Goal: Find specific page/section

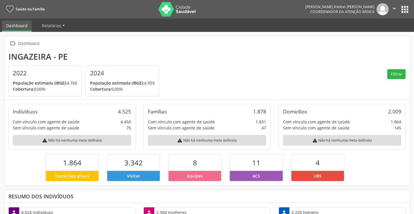
scroll to position [96, 135]
click at [404, 10] on button "apps" at bounding box center [404, 9] width 10 height 10
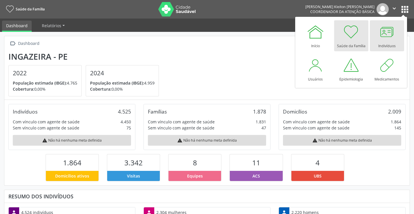
click at [389, 30] on div at bounding box center [386, 31] width 17 height 17
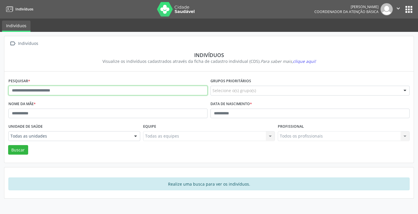
click at [59, 93] on input "text" at bounding box center [107, 91] width 199 height 10
click at [8, 145] on button "Buscar" at bounding box center [18, 150] width 20 height 10
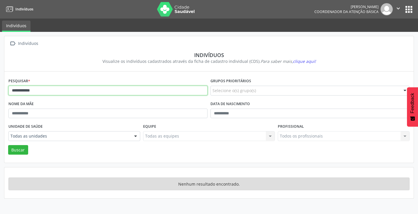
click at [42, 92] on input "**********" at bounding box center [107, 91] width 199 height 10
type input "**********"
click at [8, 145] on button "Buscar" at bounding box center [18, 150] width 20 height 10
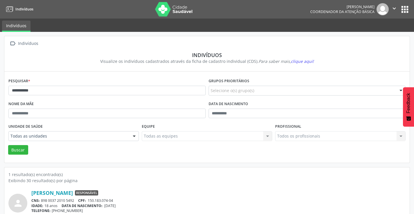
scroll to position [22, 0]
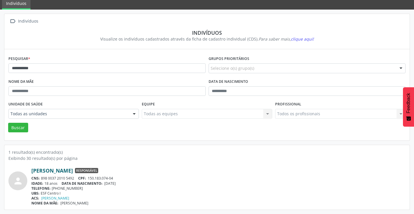
click at [69, 170] on link "[PERSON_NAME]" at bounding box center [52, 171] width 42 height 6
click at [73, 171] on link "[PERSON_NAME]" at bounding box center [52, 171] width 42 height 6
